Goal: Task Accomplishment & Management: Use online tool/utility

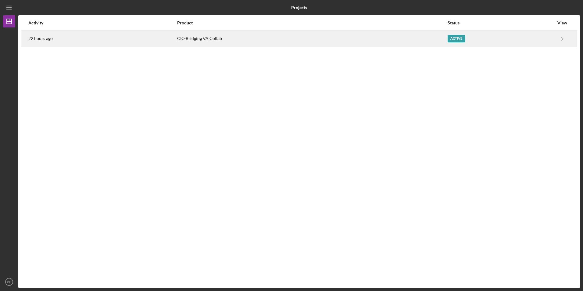
click at [124, 41] on div "22 hours ago" at bounding box center [102, 38] width 148 height 15
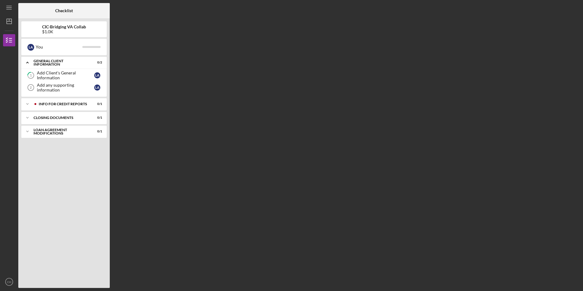
click at [51, 98] on div "Icon/Expander General Client Information 0 / 2 1 Add Client's General Informati…" at bounding box center [63, 171] width 85 height 228
click at [50, 107] on div "Icon/Expander Info for Credit Reports 0 / 1" at bounding box center [63, 104] width 85 height 12
click at [50, 119] on div "Add Info to Pull Credit Reports" at bounding box center [65, 117] width 57 height 10
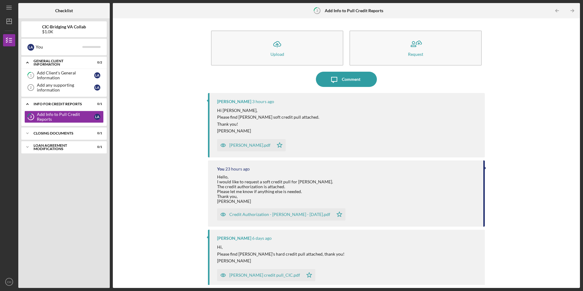
click at [254, 149] on div "[PERSON_NAME].pdf" at bounding box center [245, 145] width 56 height 12
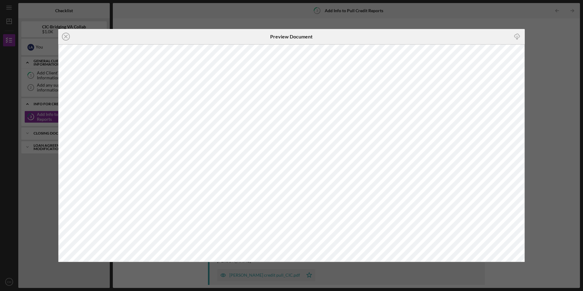
click at [519, 35] on icon "button" at bounding box center [516, 35] width 5 height 3
